Goal: Information Seeking & Learning: Learn about a topic

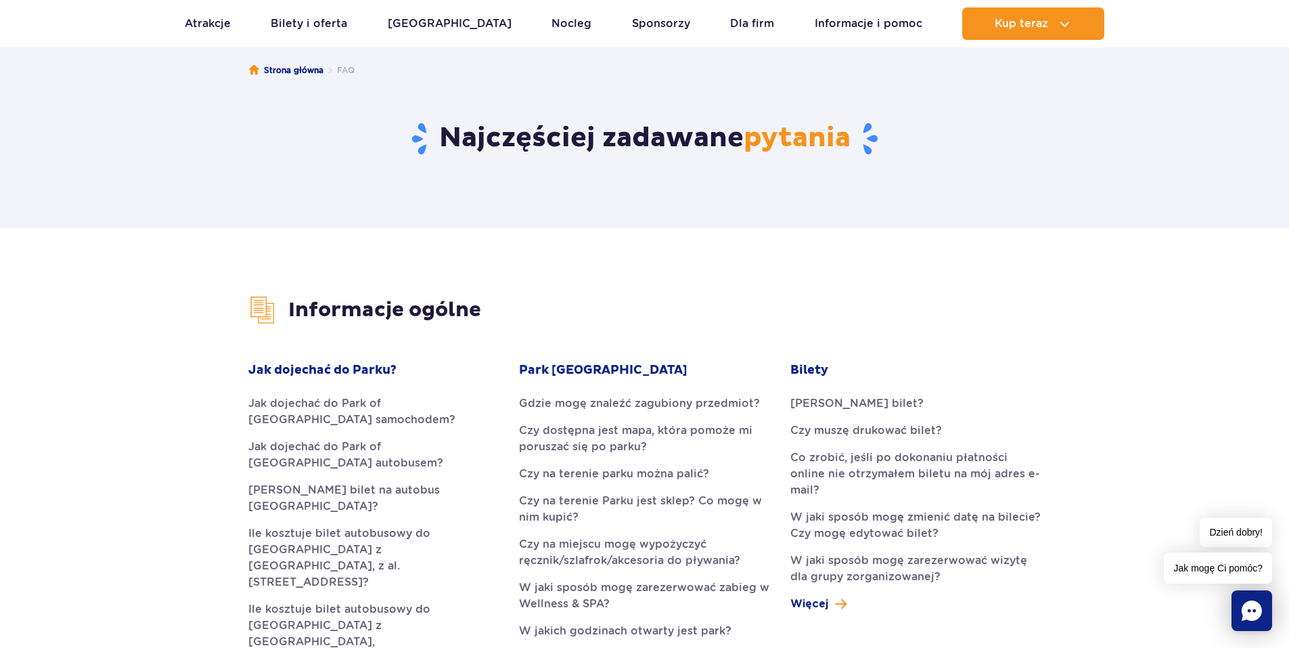
scroll to position [135, 0]
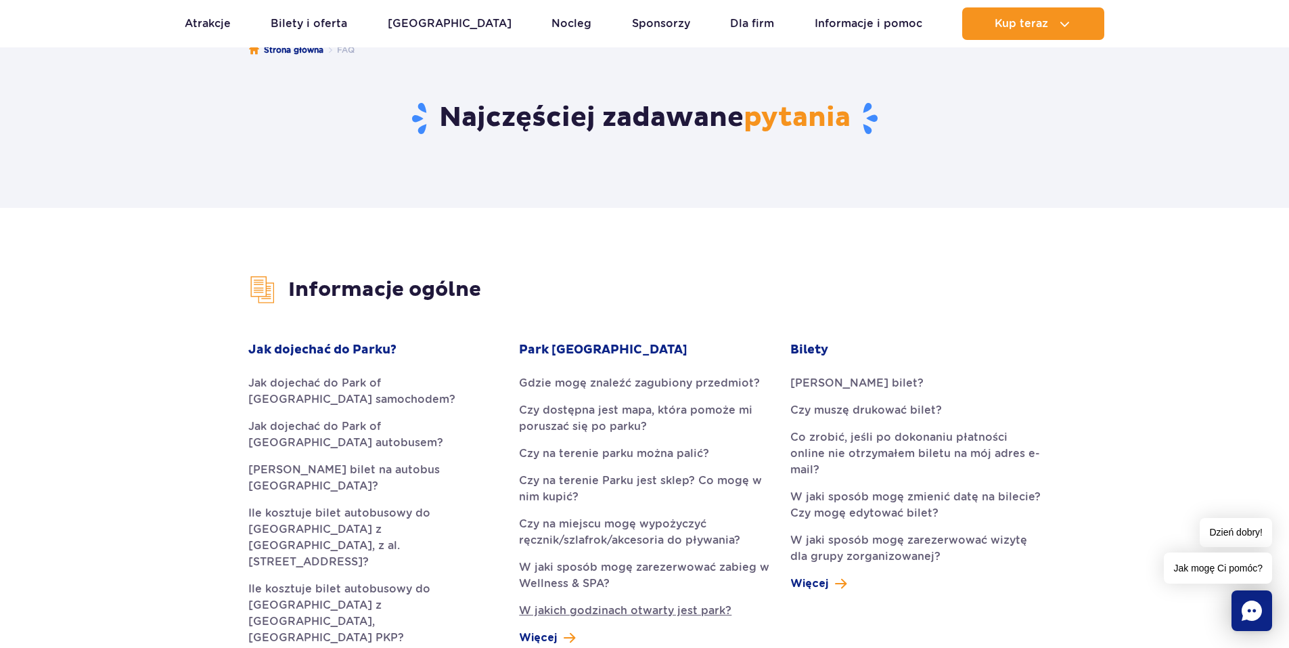
click at [677, 611] on link "W jakich godzinach otwarty jest park?" at bounding box center [644, 610] width 250 height 16
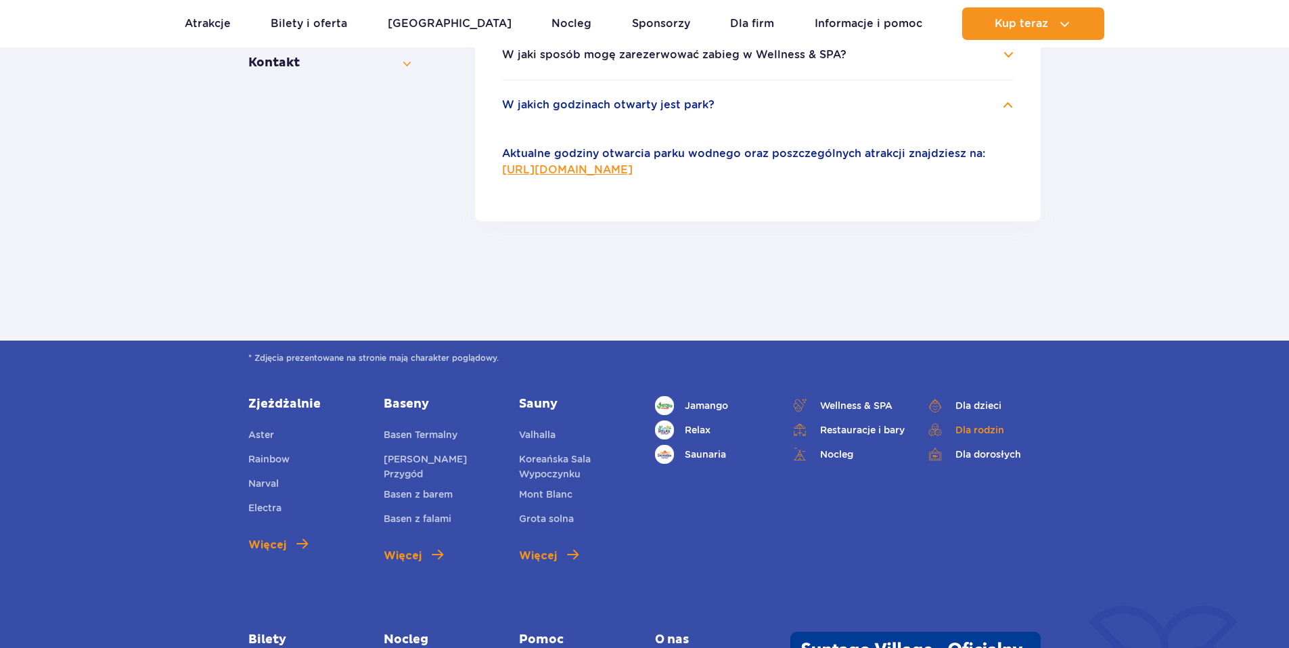
scroll to position [604, 0]
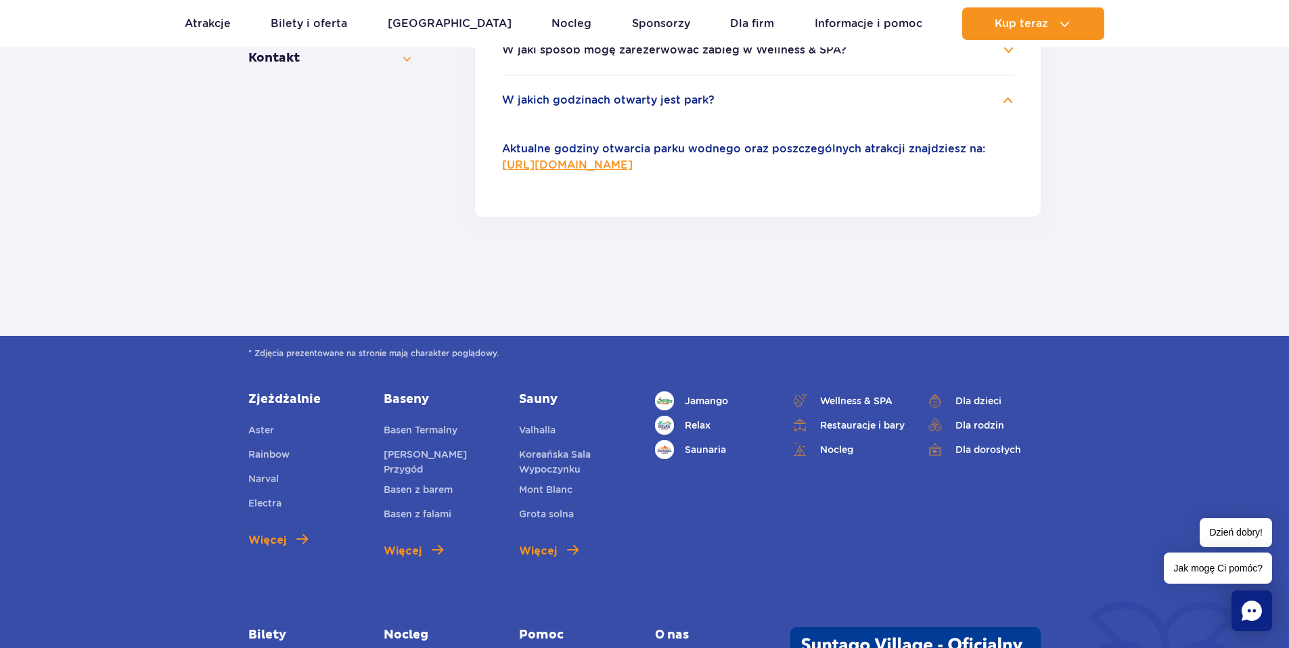
click at [633, 164] on link "https://parkofpoland.com/pl/informacje" at bounding box center [567, 164] width 131 height 13
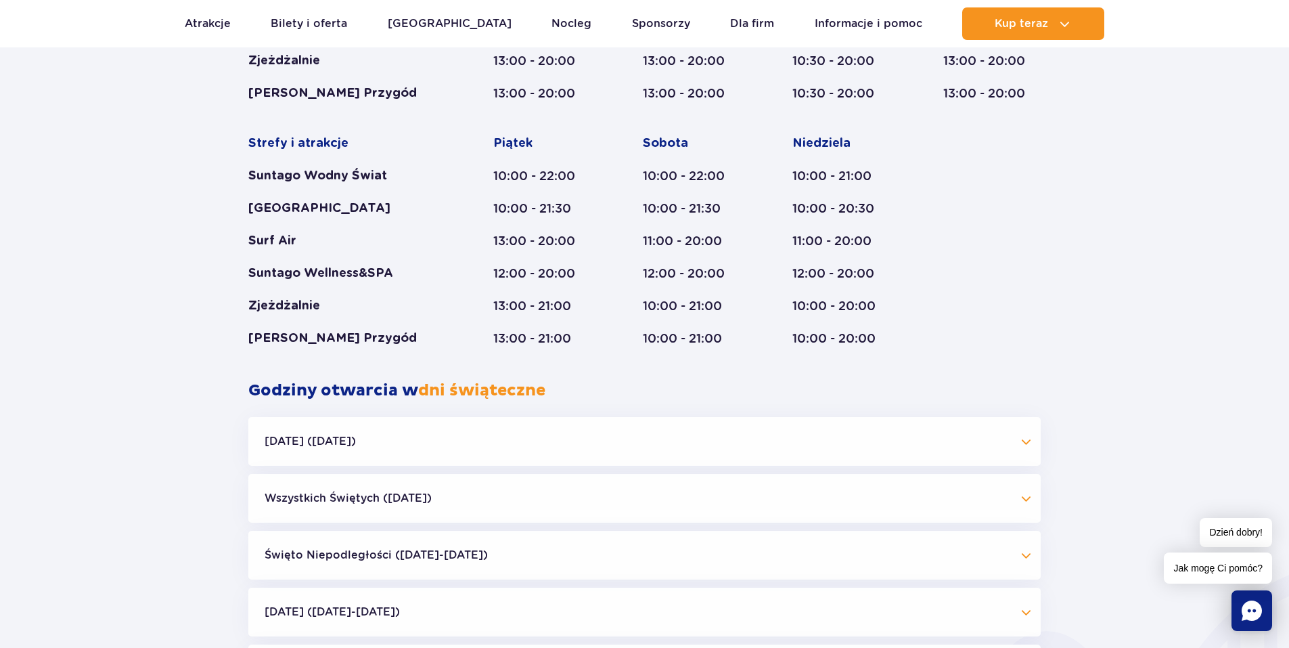
scroll to position [1015, 0]
